Goal: Transaction & Acquisition: Purchase product/service

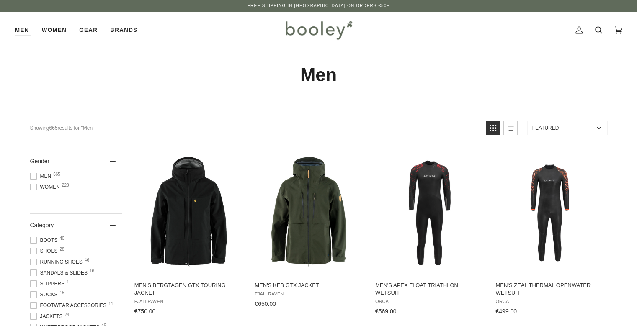
click at [225, 63] on div "Men" at bounding box center [319, 75] width 608 height 52
click at [33, 178] on span at bounding box center [33, 176] width 7 height 7
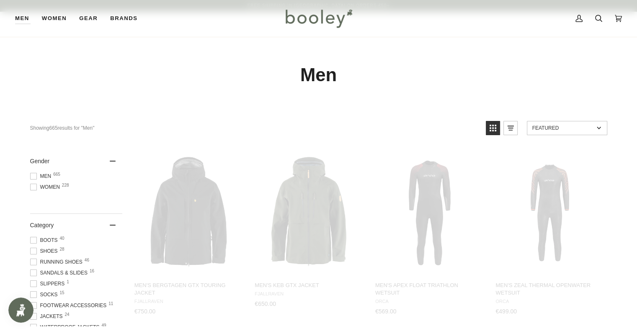
scroll to position [131, 0]
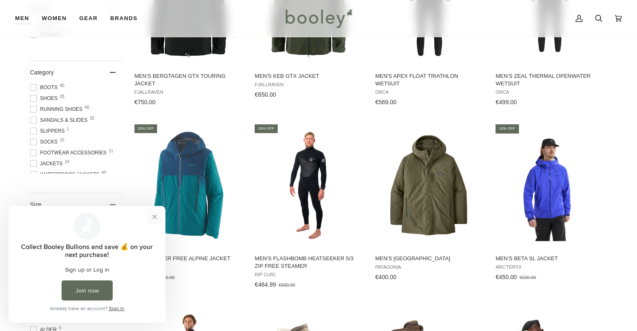
click at [151, 217] on button "Close prompt" at bounding box center [154, 217] width 15 height 15
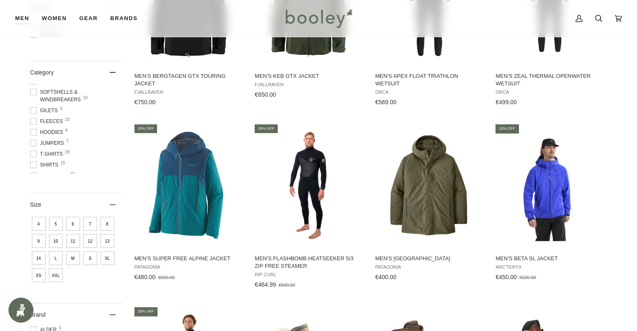
scroll to position [96, 0]
click at [32, 152] on span at bounding box center [33, 151] width 7 height 7
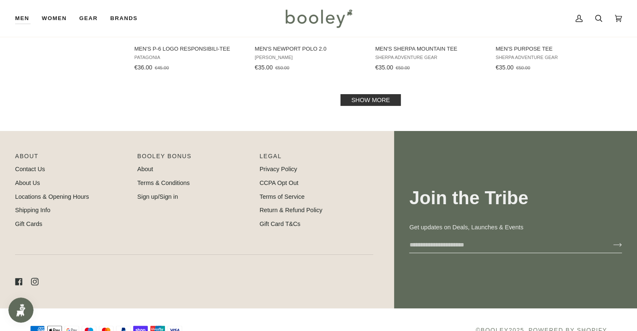
scroll to position [964, 0]
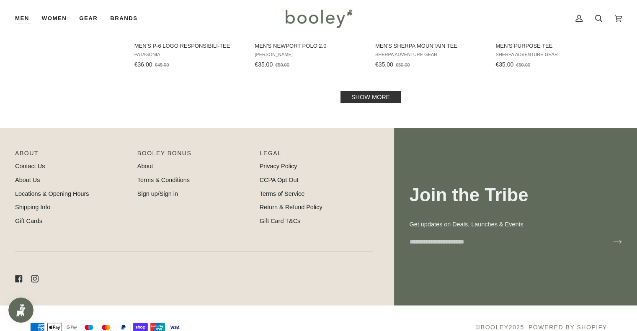
click at [375, 102] on link "Show more" at bounding box center [371, 97] width 60 height 12
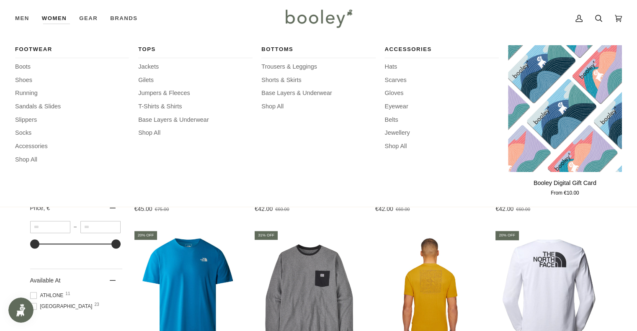
scroll to position [168, 0]
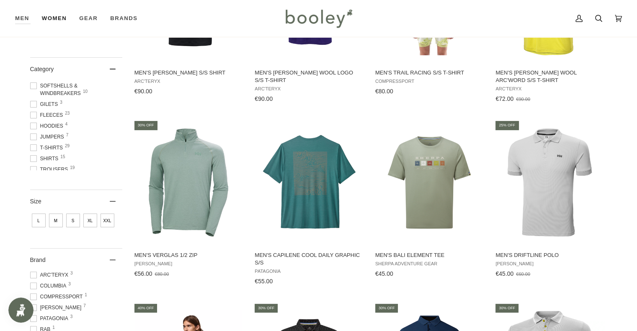
scroll to position [210, 0]
